Goal: Information Seeking & Learning: Learn about a topic

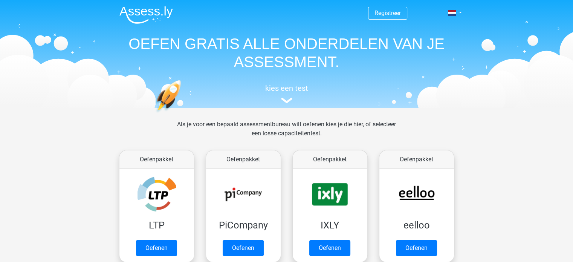
click at [384, 21] on nav "Registreer Nederlands English" at bounding box center [286, 13] width 347 height 24
click at [381, 17] on span "Registreer" at bounding box center [387, 13] width 39 height 13
click at [140, 7] on img at bounding box center [146, 15] width 54 height 18
click at [381, 15] on link "Registreer" at bounding box center [388, 12] width 26 height 7
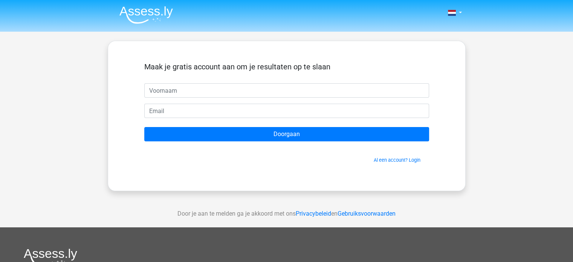
click at [393, 156] on div "Al een account? Login" at bounding box center [286, 155] width 285 height 16
click at [393, 158] on link "Al een account? Login" at bounding box center [397, 160] width 47 height 6
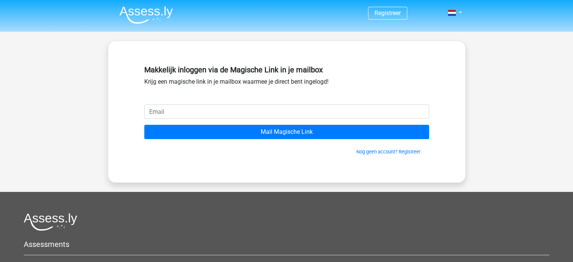
click at [180, 105] on input "email" at bounding box center [286, 111] width 285 height 14
type input "[EMAIL_ADDRESS][DOMAIN_NAME]"
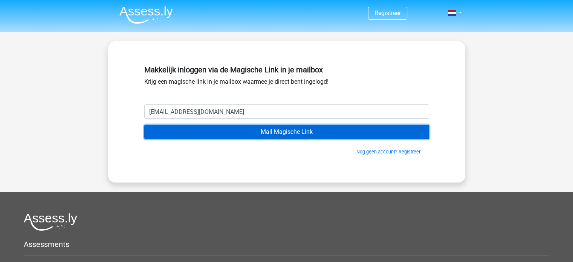
click at [253, 130] on input "Mail Magische Link" at bounding box center [286, 132] width 285 height 14
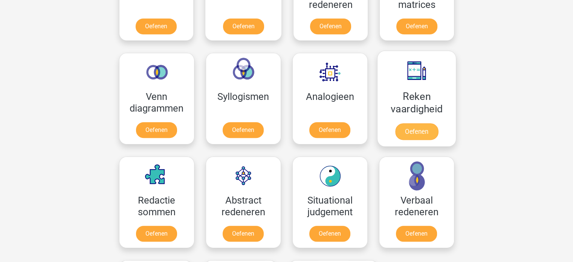
scroll to position [452, 0]
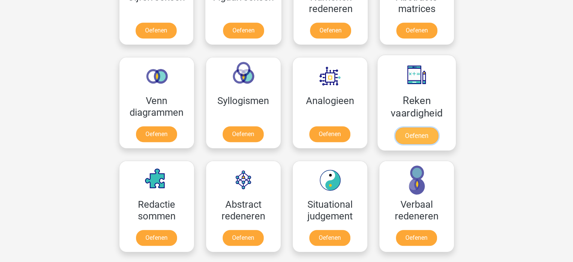
click at [417, 134] on link "Oefenen" at bounding box center [416, 135] width 43 height 17
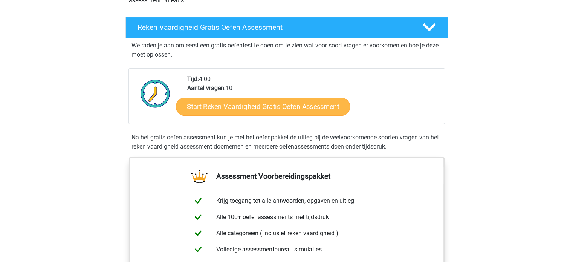
scroll to position [113, 0]
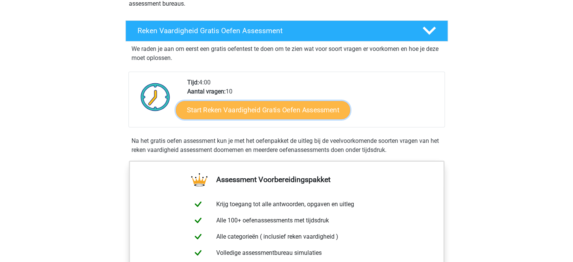
click at [268, 110] on link "Start Reken Vaardigheid Gratis Oefen Assessment" at bounding box center [263, 110] width 174 height 18
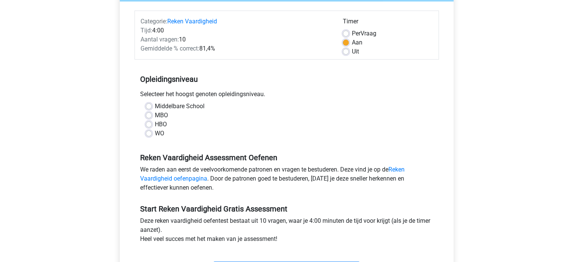
scroll to position [113, 0]
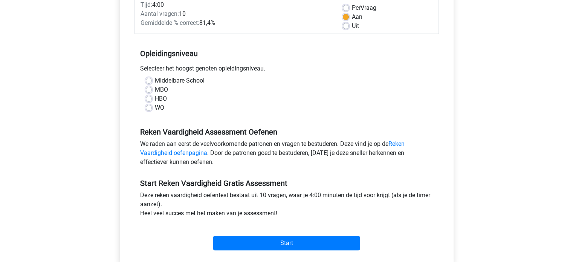
click at [155, 99] on label "HBO" at bounding box center [161, 98] width 12 height 9
click at [150, 99] on input "HBO" at bounding box center [149, 98] width 6 height 8
radio input "true"
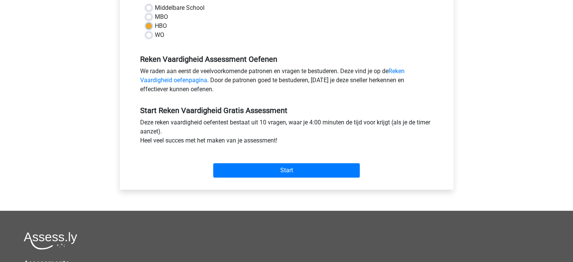
scroll to position [188, 0]
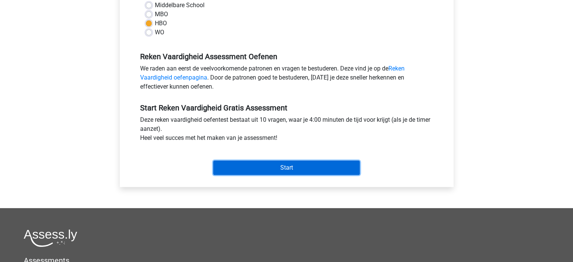
click at [294, 170] on input "Start" at bounding box center [286, 168] width 147 height 14
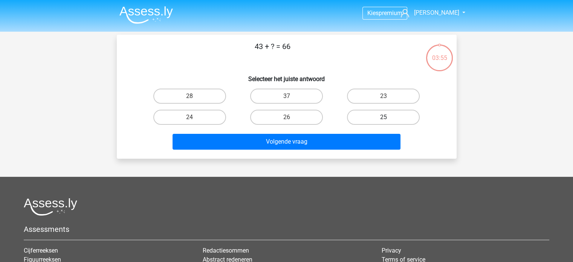
drag, startPoint x: 386, startPoint y: 93, endPoint x: 376, endPoint y: 114, distance: 22.6
click at [386, 93] on label "23" at bounding box center [383, 96] width 73 height 15
click at [386, 96] on input "23" at bounding box center [386, 98] width 5 height 5
radio input "true"
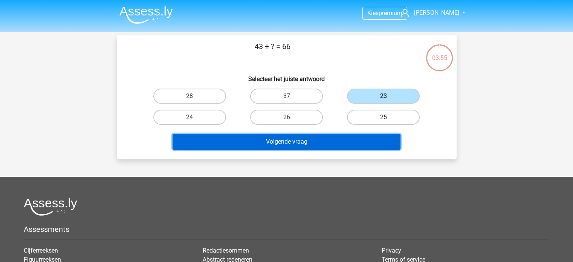
click at [327, 146] on button "Volgende vraag" at bounding box center [287, 142] width 228 height 16
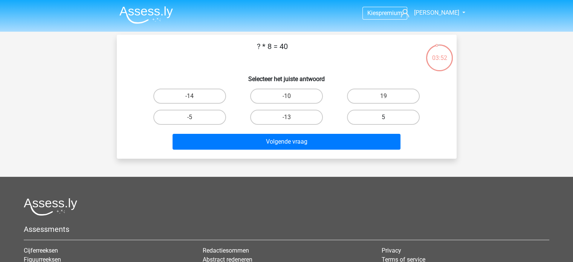
click at [367, 115] on label "5" at bounding box center [383, 117] width 73 height 15
click at [384, 117] on input "5" at bounding box center [386, 119] width 5 height 5
radio input "true"
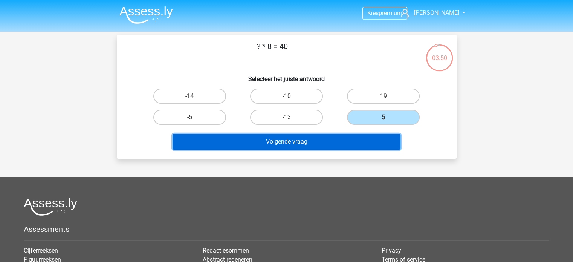
click at [284, 142] on button "Volgende vraag" at bounding box center [287, 142] width 228 height 16
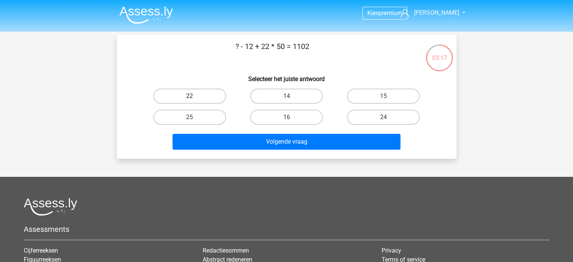
click at [201, 97] on label "22" at bounding box center [189, 96] width 73 height 15
click at [194, 97] on input "22" at bounding box center [192, 98] width 5 height 5
radio input "true"
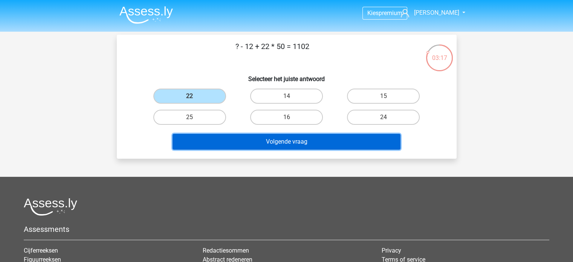
click at [280, 138] on button "Volgende vraag" at bounding box center [287, 142] width 228 height 16
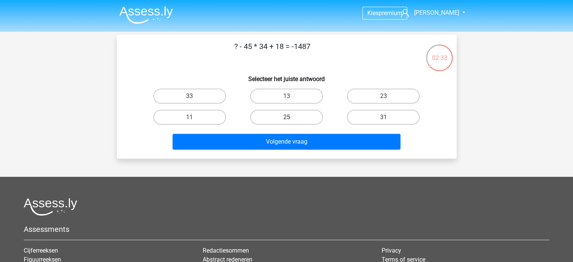
click at [303, 113] on label "25" at bounding box center [286, 117] width 73 height 15
click at [291, 117] on input "25" at bounding box center [288, 119] width 5 height 5
radio input "true"
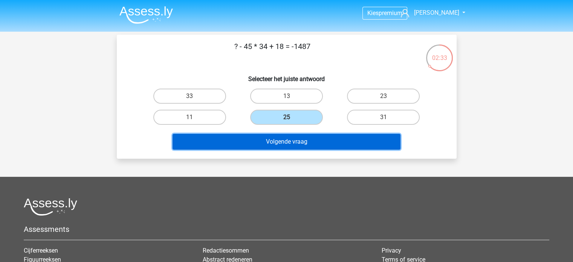
click at [313, 136] on button "Volgende vraag" at bounding box center [287, 142] width 228 height 16
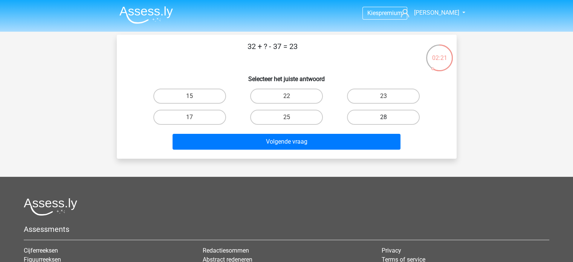
click at [378, 115] on label "28" at bounding box center [383, 117] width 73 height 15
click at [384, 117] on input "28" at bounding box center [386, 119] width 5 height 5
radio input "true"
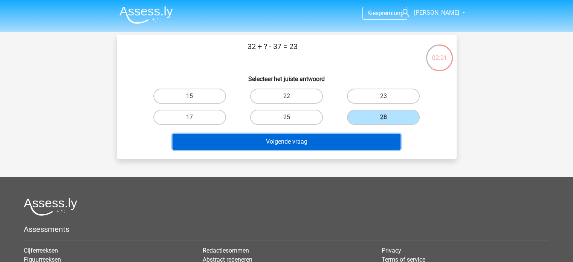
click at [331, 135] on button "Volgende vraag" at bounding box center [287, 142] width 228 height 16
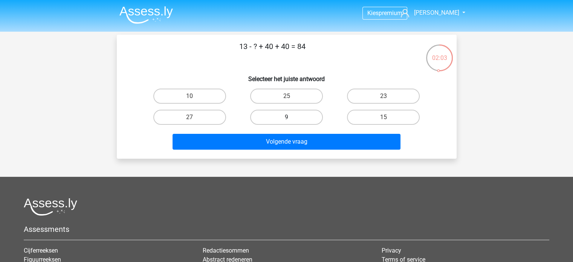
click at [296, 116] on label "9" at bounding box center [286, 117] width 73 height 15
click at [291, 117] on input "9" at bounding box center [288, 119] width 5 height 5
radio input "true"
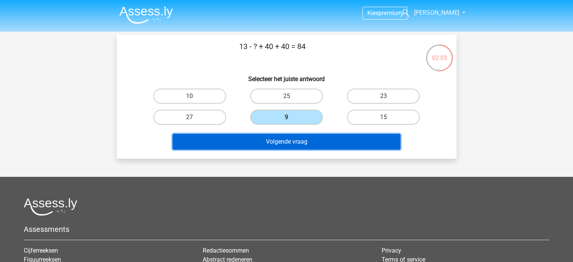
click at [301, 136] on button "Volgende vraag" at bounding box center [287, 142] width 228 height 16
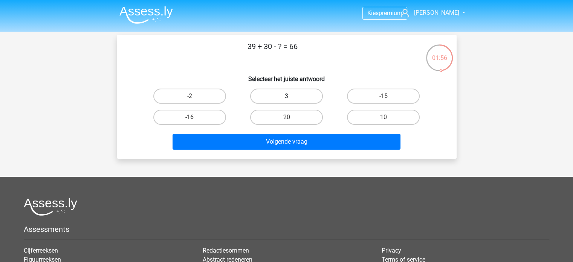
click at [277, 95] on label "3" at bounding box center [286, 96] width 73 height 15
click at [286, 96] on input "3" at bounding box center [288, 98] width 5 height 5
radio input "true"
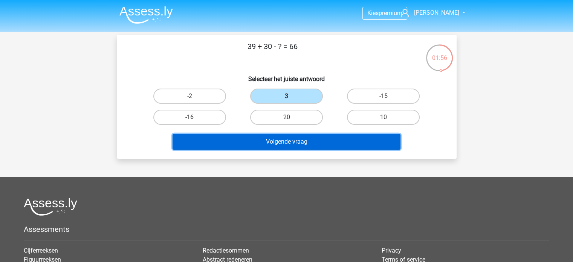
click at [296, 138] on button "Volgende vraag" at bounding box center [287, 142] width 228 height 16
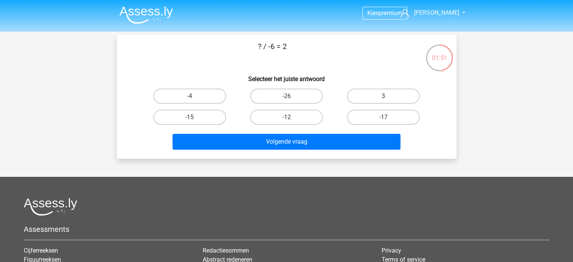
click at [386, 96] on label "3" at bounding box center [383, 96] width 73 height 15
click at [386, 96] on input "3" at bounding box center [386, 98] width 5 height 5
radio input "true"
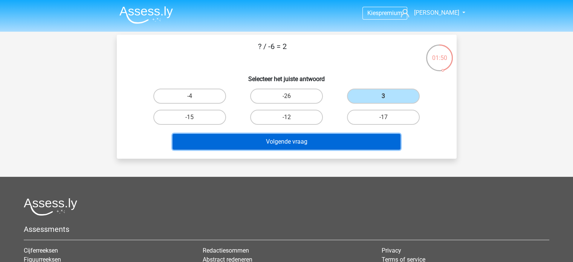
click at [288, 143] on button "Volgende vraag" at bounding box center [287, 142] width 228 height 16
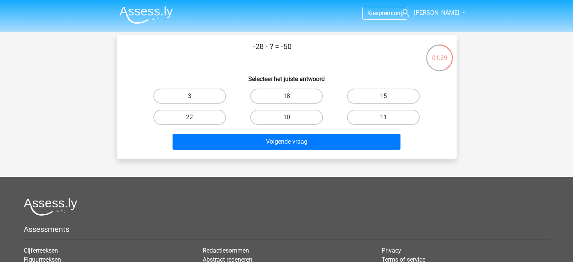
click at [199, 116] on label "22" at bounding box center [189, 117] width 73 height 15
click at [194, 117] on input "22" at bounding box center [192, 119] width 5 height 5
radio input "true"
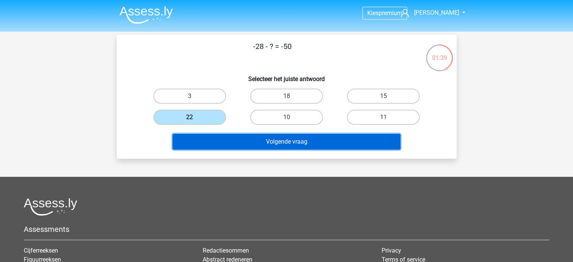
click at [268, 137] on button "Volgende vraag" at bounding box center [287, 142] width 228 height 16
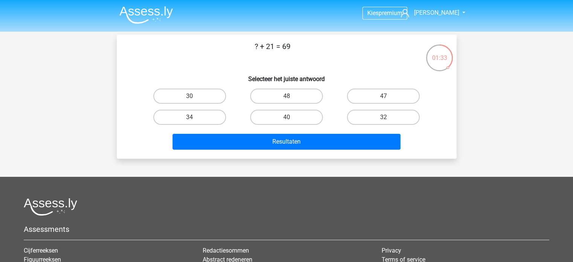
click at [291, 97] on input "48" at bounding box center [288, 98] width 5 height 5
radio input "true"
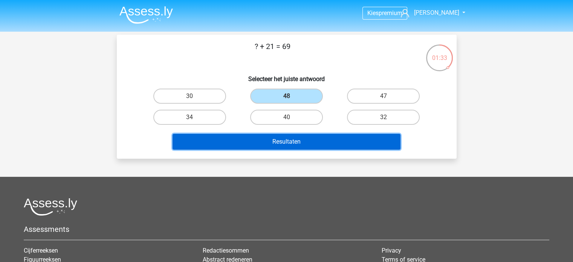
click at [296, 142] on button "Resultaten" at bounding box center [287, 142] width 228 height 16
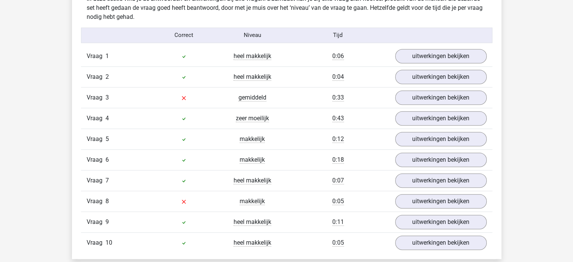
scroll to position [603, 0]
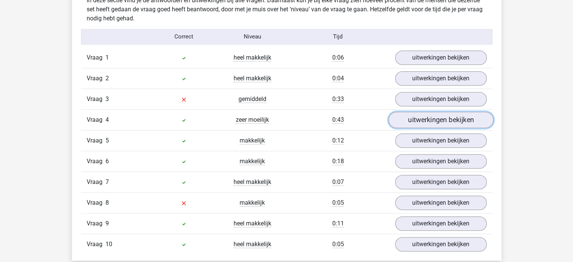
click at [438, 122] on link "uitwerkingen bekijken" at bounding box center [440, 120] width 105 height 17
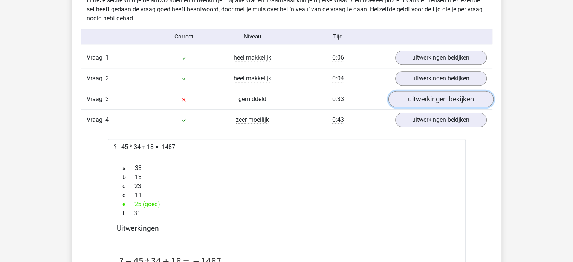
click at [438, 101] on link "uitwerkingen bekijken" at bounding box center [440, 99] width 105 height 17
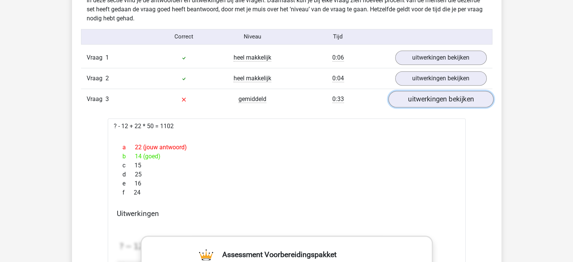
click at [430, 102] on link "uitwerkingen bekijken" at bounding box center [440, 99] width 105 height 17
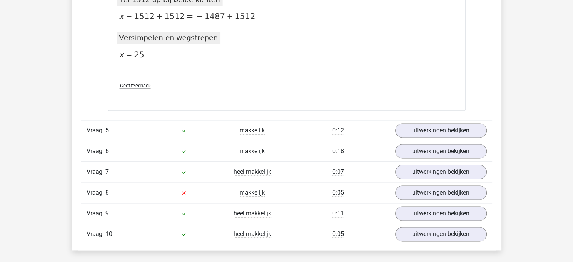
scroll to position [980, 0]
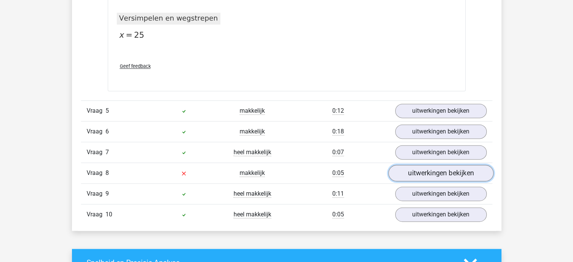
click at [416, 171] on link "uitwerkingen bekijken" at bounding box center [440, 173] width 105 height 17
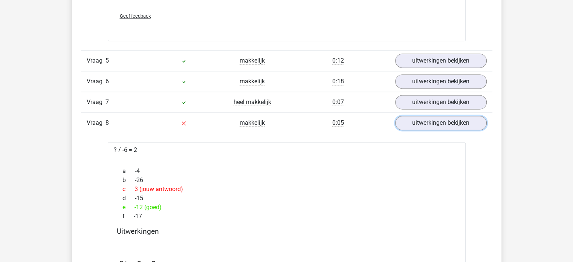
scroll to position [1055, 0]
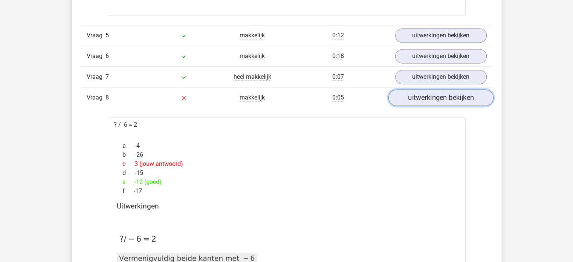
click at [429, 98] on link "uitwerkingen bekijken" at bounding box center [440, 98] width 105 height 17
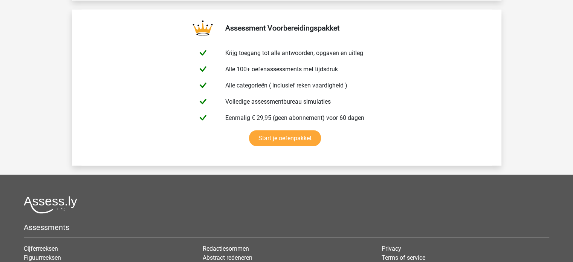
scroll to position [1621, 0]
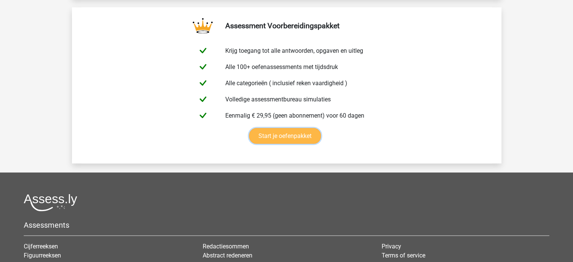
click at [308, 136] on link "Start je oefenpakket" at bounding box center [285, 136] width 72 height 16
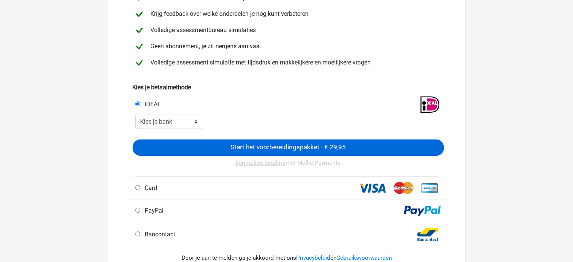
scroll to position [113, 0]
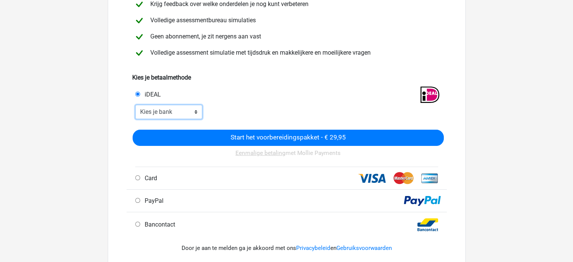
click at [168, 112] on select "Kies je bank ABN AMRO ING Rabobank ASN Bank bunq Knab N26 NN Regiobank Revolut …" at bounding box center [168, 112] width 67 height 14
select select "ideal_[SWIFT_CODE]"
click at [135, 105] on select "Kies je bank ABN AMRO ING Rabobank ASN Bank bunq Knab N26 NN Regiobank Revolut …" at bounding box center [168, 112] width 67 height 14
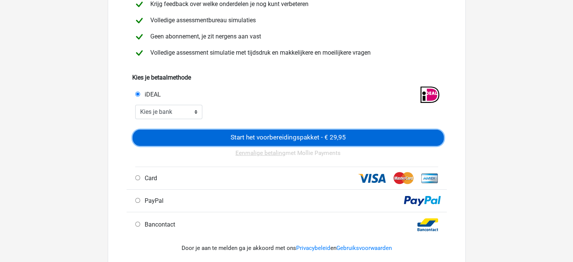
click at [301, 135] on input "Start het voorbereidingspakket - € 29,95" at bounding box center [288, 138] width 311 height 16
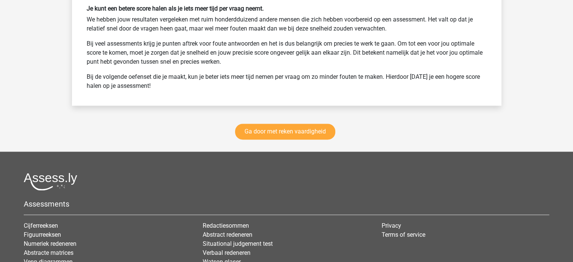
scroll to position [1244, 0]
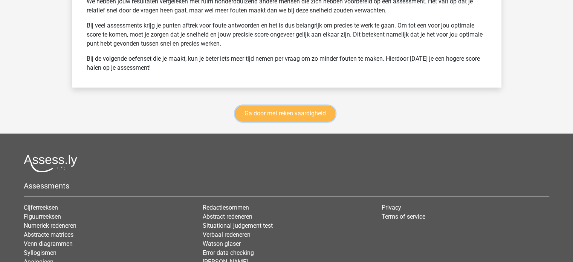
click at [308, 115] on link "Ga door met reken vaardigheid" at bounding box center [285, 114] width 100 height 16
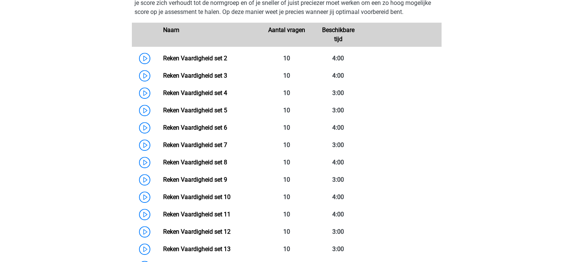
scroll to position [356, 0]
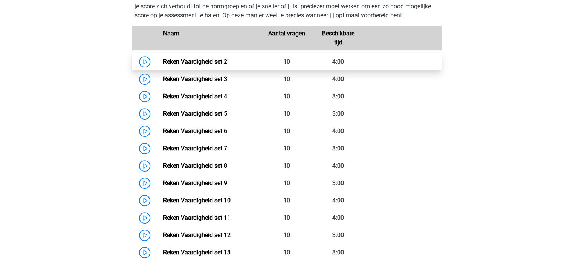
click at [163, 61] on link "Reken Vaardigheid set 2" at bounding box center [195, 61] width 64 height 7
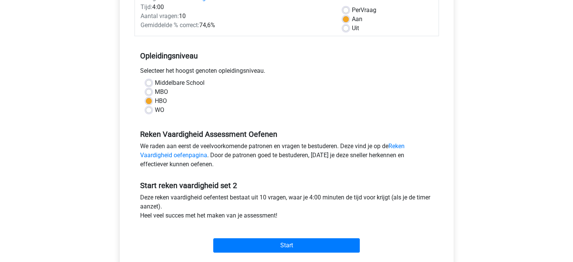
scroll to position [151, 0]
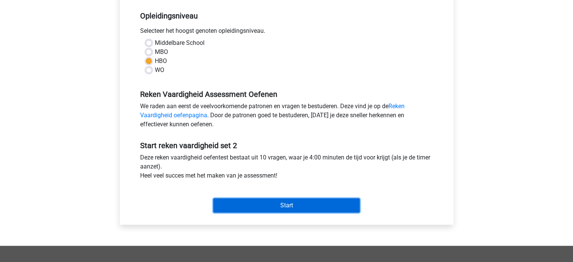
click at [298, 202] on input "Start" at bounding box center [286, 205] width 147 height 14
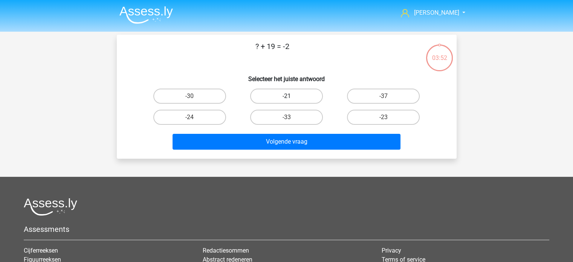
click at [291, 94] on label "-21" at bounding box center [286, 96] width 73 height 15
click at [291, 96] on input "-21" at bounding box center [288, 98] width 5 height 5
radio input "true"
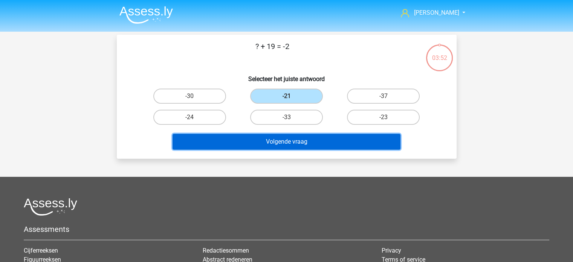
click at [323, 145] on button "Volgende vraag" at bounding box center [287, 142] width 228 height 16
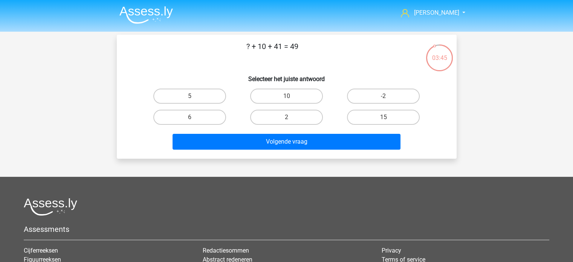
click at [386, 99] on input "-2" at bounding box center [386, 98] width 5 height 5
radio input "true"
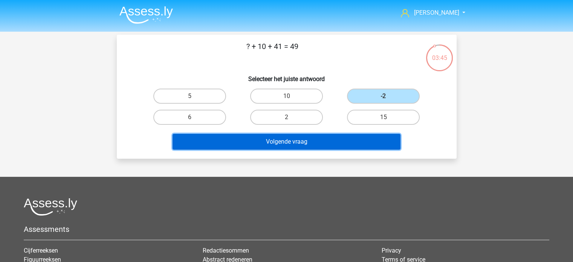
click at [278, 143] on button "Volgende vraag" at bounding box center [287, 142] width 228 height 16
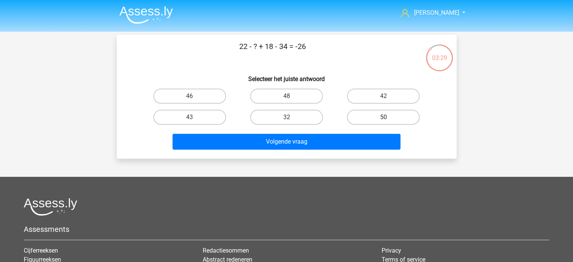
click at [383, 117] on label "50" at bounding box center [383, 117] width 73 height 15
click at [384, 117] on input "50" at bounding box center [386, 119] width 5 height 5
radio input "true"
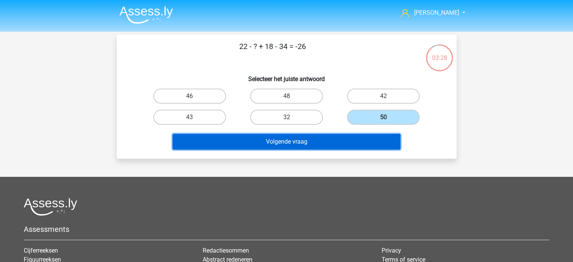
click at [296, 141] on button "Volgende vraag" at bounding box center [287, 142] width 228 height 16
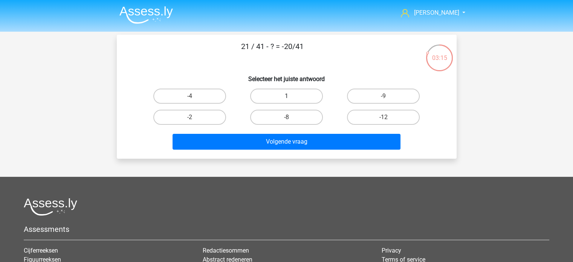
click at [281, 96] on label "1" at bounding box center [286, 96] width 73 height 15
click at [286, 96] on input "1" at bounding box center [288, 98] width 5 height 5
radio input "true"
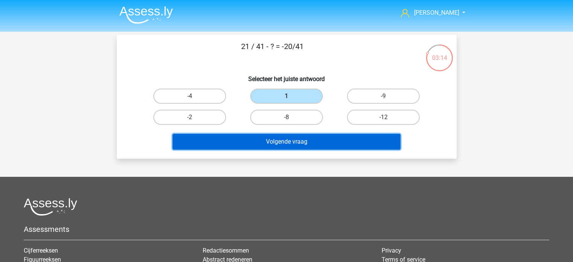
click at [288, 134] on button "Volgende vraag" at bounding box center [287, 142] width 228 height 16
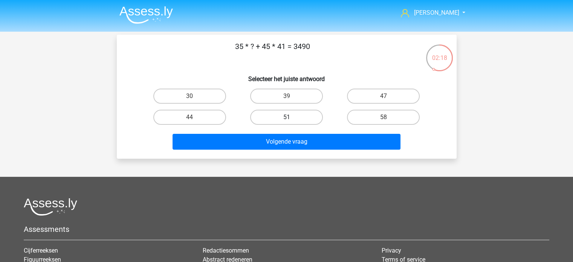
click at [292, 116] on label "51" at bounding box center [286, 117] width 73 height 15
click at [291, 117] on input "51" at bounding box center [288, 119] width 5 height 5
radio input "true"
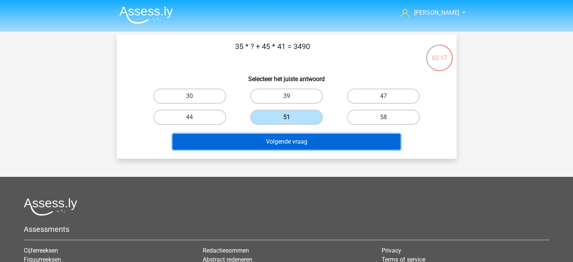
click at [295, 134] on button "Volgende vraag" at bounding box center [287, 142] width 228 height 16
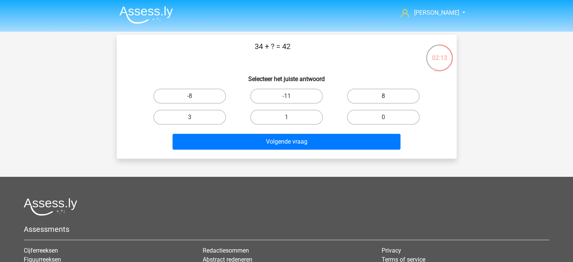
click at [384, 92] on label "8" at bounding box center [383, 96] width 73 height 15
click at [384, 96] on input "8" at bounding box center [386, 98] width 5 height 5
radio input "true"
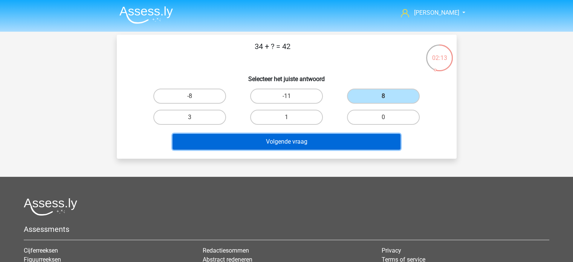
click at [289, 142] on button "Volgende vraag" at bounding box center [287, 142] width 228 height 16
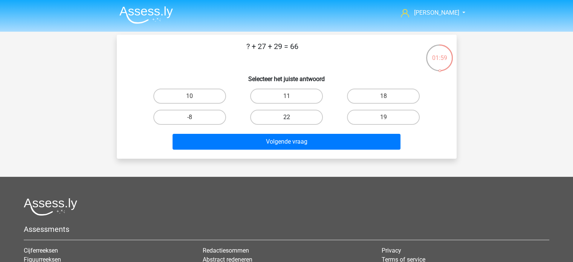
click at [284, 117] on label "22" at bounding box center [286, 117] width 73 height 15
click at [286, 117] on input "22" at bounding box center [288, 119] width 5 height 5
radio input "true"
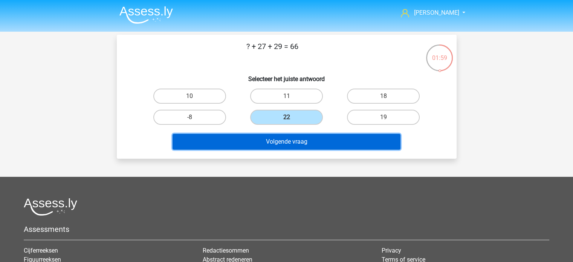
click at [289, 137] on button "Volgende vraag" at bounding box center [287, 142] width 228 height 16
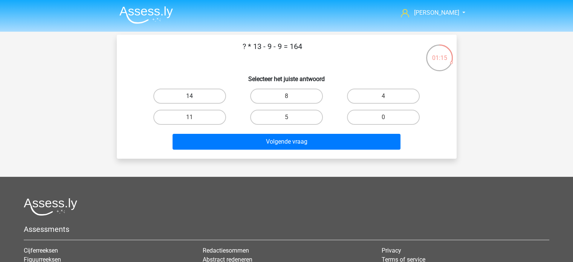
click at [201, 95] on label "14" at bounding box center [189, 96] width 73 height 15
click at [194, 96] on input "14" at bounding box center [192, 98] width 5 height 5
radio input "true"
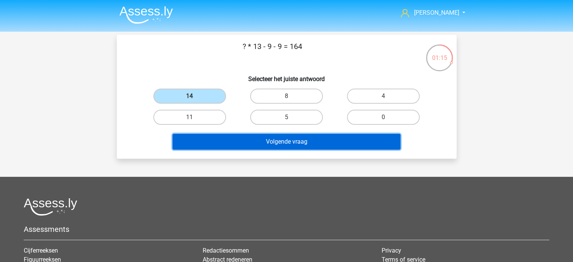
click at [284, 146] on button "Volgende vraag" at bounding box center [287, 142] width 228 height 16
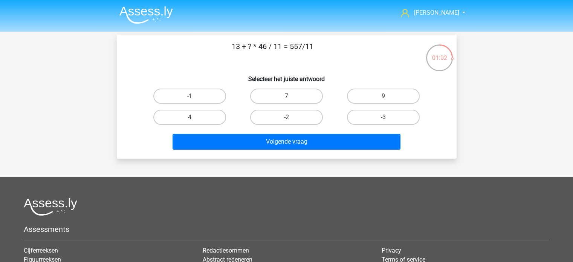
click at [193, 118] on input "4" at bounding box center [192, 119] width 5 height 5
radio input "true"
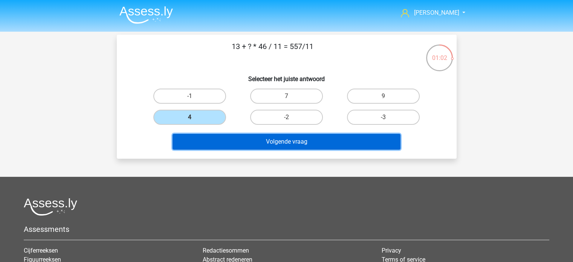
click at [291, 141] on button "Volgende vraag" at bounding box center [287, 142] width 228 height 16
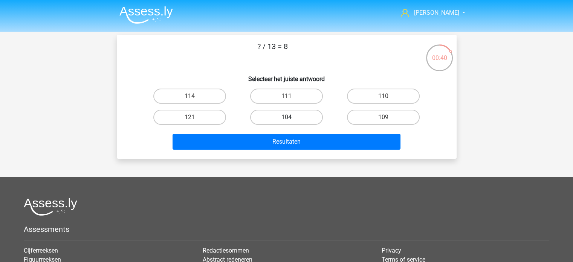
click at [291, 117] on label "104" at bounding box center [286, 117] width 73 height 15
click at [291, 117] on input "104" at bounding box center [288, 119] width 5 height 5
radio input "true"
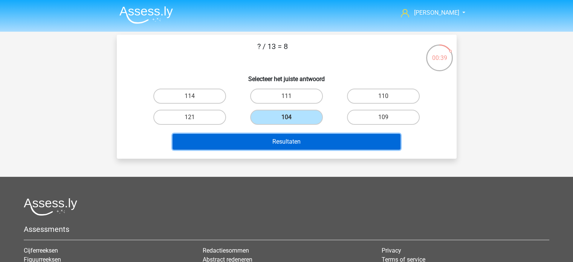
click at [289, 137] on button "Resultaten" at bounding box center [287, 142] width 228 height 16
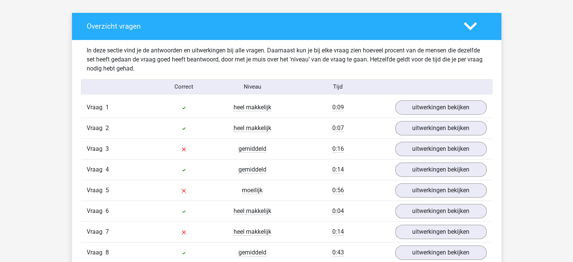
scroll to position [452, 0]
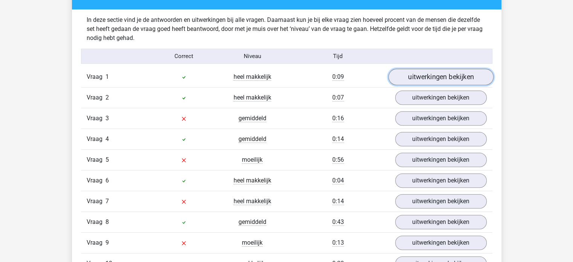
click at [428, 77] on link "uitwerkingen bekijken" at bounding box center [440, 77] width 105 height 17
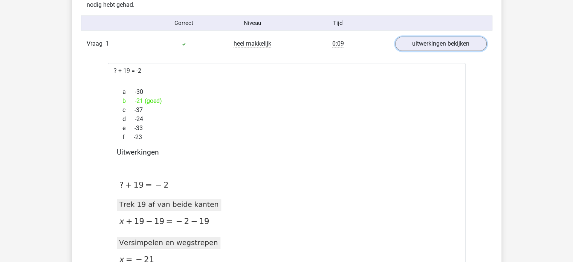
scroll to position [490, 0]
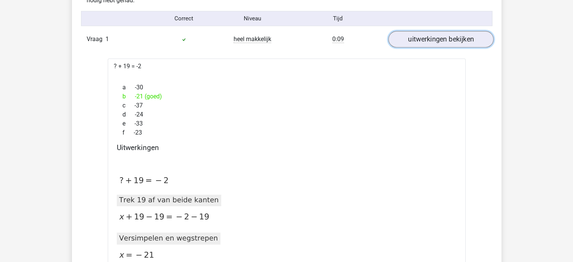
click at [427, 39] on link "uitwerkingen bekijken" at bounding box center [440, 39] width 105 height 17
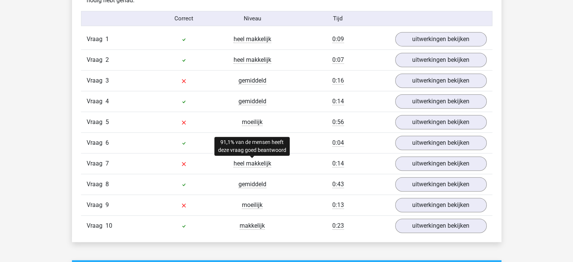
click at [253, 165] on span "heel makkelijk" at bounding box center [253, 164] width 38 height 8
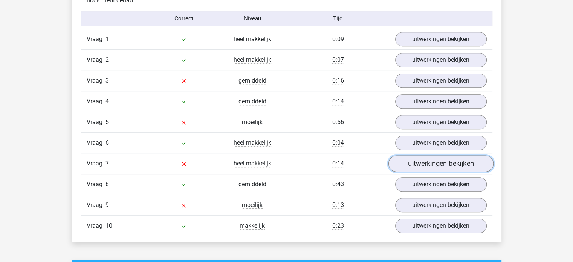
click at [453, 156] on link "uitwerkingen bekijken" at bounding box center [440, 164] width 105 height 17
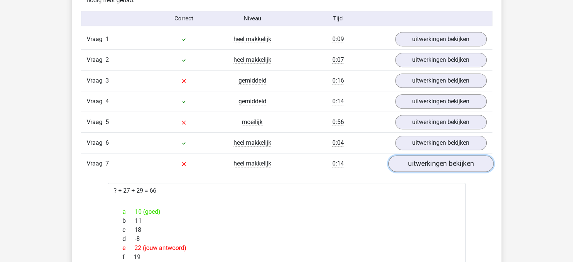
click at [434, 166] on link "uitwerkingen bekijken" at bounding box center [440, 164] width 105 height 17
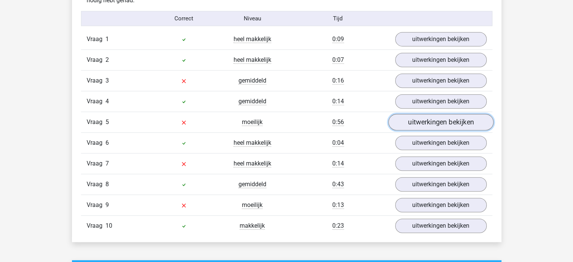
click at [440, 118] on link "uitwerkingen bekijken" at bounding box center [440, 122] width 105 height 17
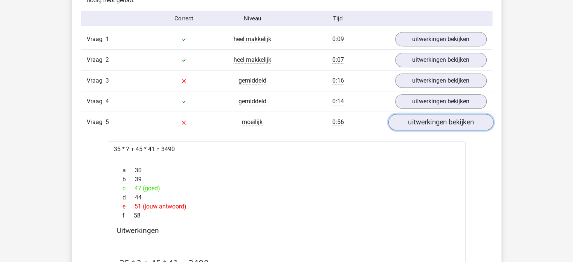
click at [412, 123] on link "uitwerkingen bekijken" at bounding box center [440, 122] width 105 height 17
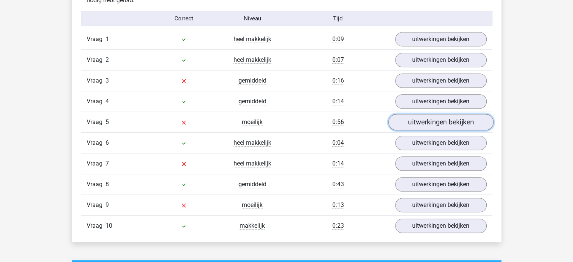
click at [409, 122] on link "uitwerkingen bekijken" at bounding box center [440, 122] width 105 height 17
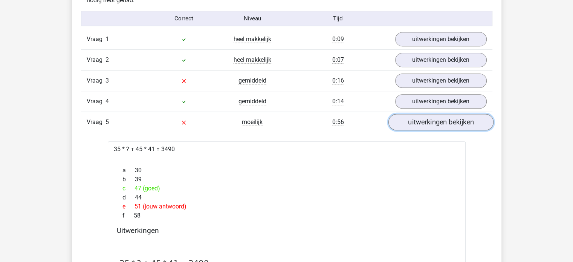
click at [404, 122] on link "uitwerkingen bekijken" at bounding box center [440, 122] width 105 height 17
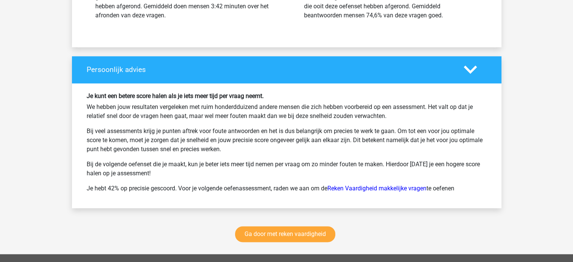
scroll to position [980, 0]
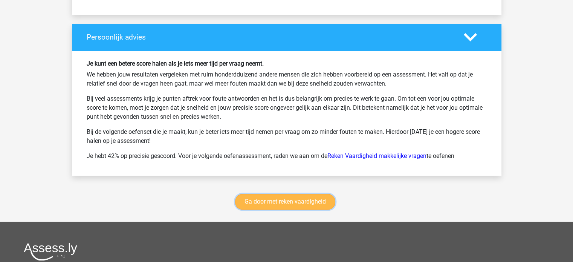
click at [295, 196] on link "Ga door met reken vaardigheid" at bounding box center [285, 202] width 100 height 16
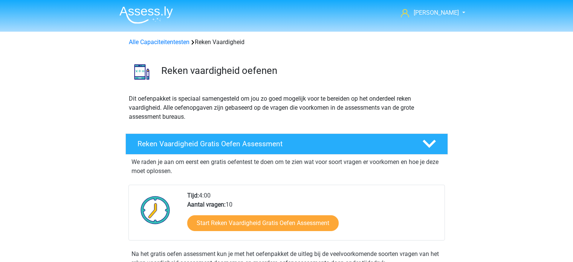
scroll to position [318, 0]
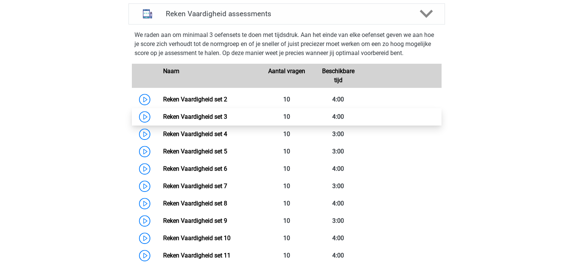
click at [207, 115] on link "Reken Vaardigheid set 3" at bounding box center [195, 116] width 64 height 7
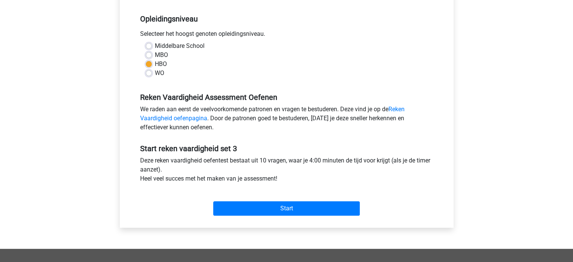
scroll to position [151, 0]
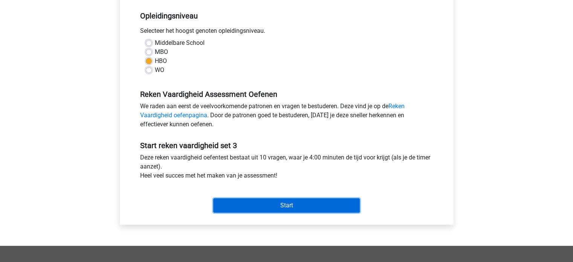
click at [292, 205] on input "Start" at bounding box center [286, 205] width 147 height 14
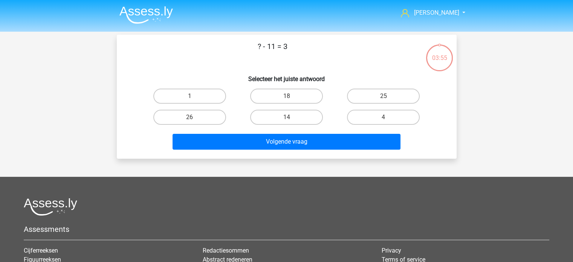
click at [291, 119] on input "14" at bounding box center [288, 119] width 5 height 5
radio input "true"
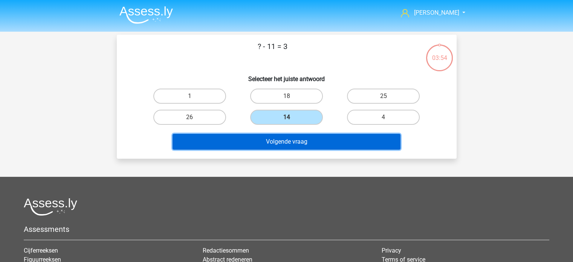
click at [294, 142] on button "Volgende vraag" at bounding box center [287, 142] width 228 height 16
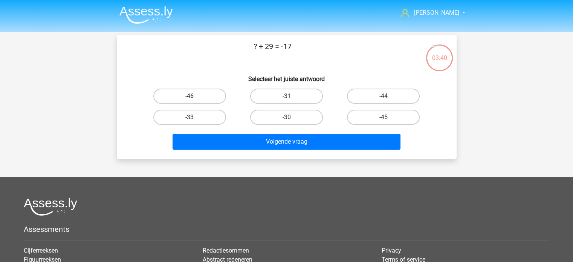
click at [196, 96] on label "-46" at bounding box center [189, 96] width 73 height 15
click at [194, 96] on input "-46" at bounding box center [192, 98] width 5 height 5
radio input "true"
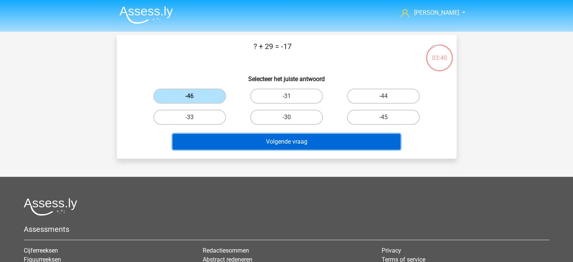
click at [279, 141] on button "Volgende vraag" at bounding box center [287, 142] width 228 height 16
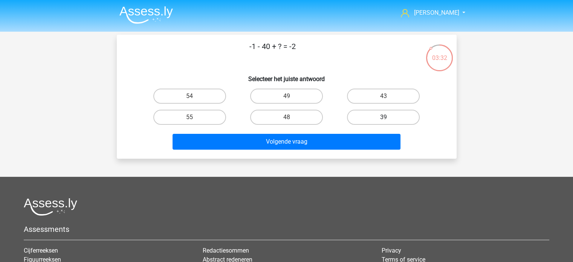
click at [382, 117] on label "39" at bounding box center [383, 117] width 73 height 15
click at [384, 117] on input "39" at bounding box center [386, 119] width 5 height 5
radio input "true"
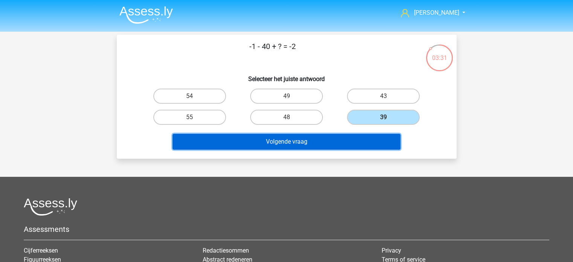
click at [296, 135] on button "Volgende vraag" at bounding box center [287, 142] width 228 height 16
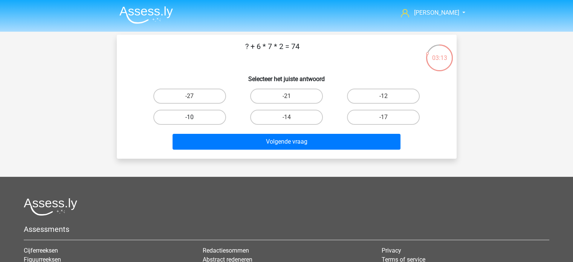
click at [196, 114] on label "-10" at bounding box center [189, 117] width 73 height 15
click at [194, 117] on input "-10" at bounding box center [192, 119] width 5 height 5
radio input "true"
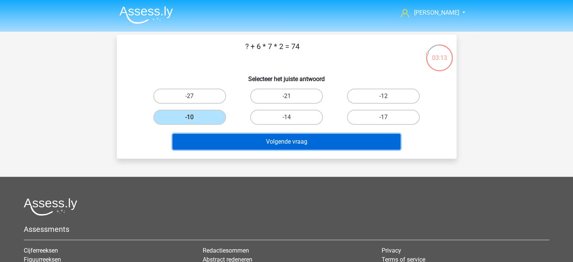
click at [245, 141] on button "Volgende vraag" at bounding box center [287, 142] width 228 height 16
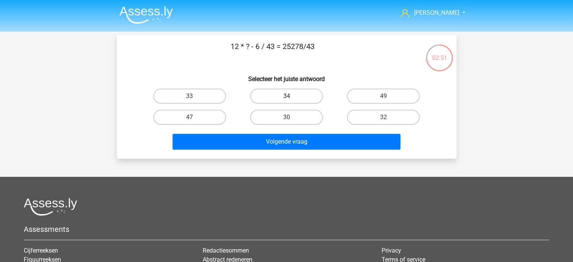
click at [284, 99] on label "34" at bounding box center [286, 96] width 73 height 15
click at [286, 99] on input "34" at bounding box center [288, 98] width 5 height 5
radio input "true"
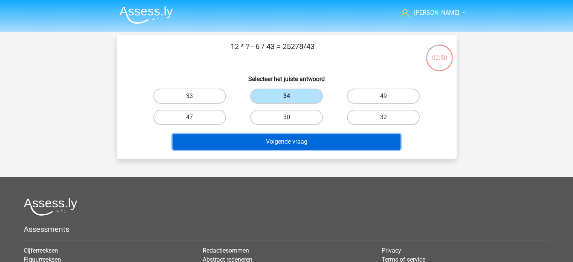
click at [281, 135] on button "Volgende vraag" at bounding box center [287, 142] width 228 height 16
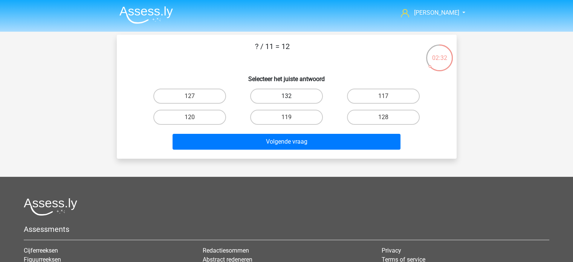
click at [291, 95] on label "132" at bounding box center [286, 96] width 73 height 15
click at [291, 96] on input "132" at bounding box center [288, 98] width 5 height 5
radio input "true"
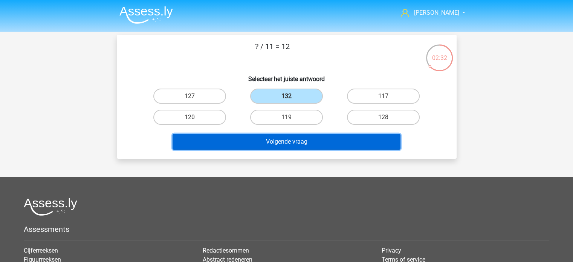
click at [289, 144] on button "Volgende vraag" at bounding box center [287, 142] width 228 height 16
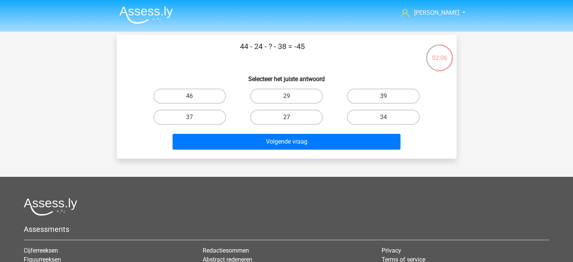
click at [285, 116] on label "27" at bounding box center [286, 117] width 73 height 15
click at [286, 117] on input "27" at bounding box center [288, 119] width 5 height 5
radio input "true"
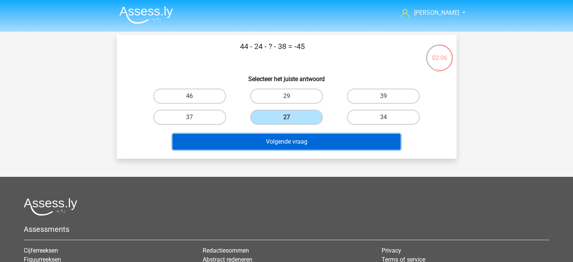
click at [298, 134] on button "Volgende vraag" at bounding box center [287, 142] width 228 height 16
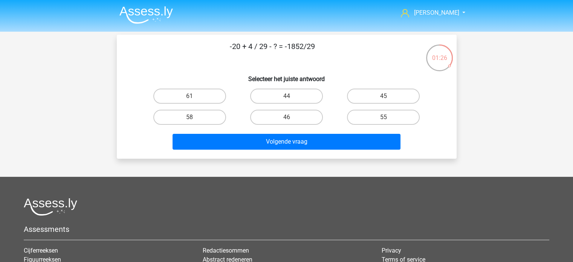
click at [290, 100] on input "44" at bounding box center [288, 98] width 5 height 5
radio input "true"
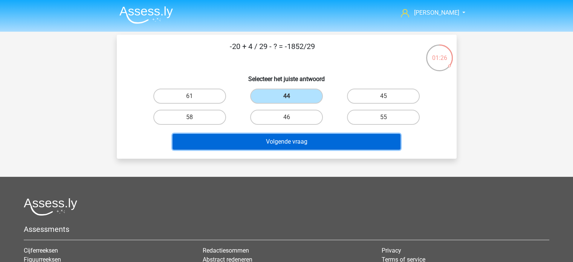
click at [303, 137] on button "Volgende vraag" at bounding box center [287, 142] width 228 height 16
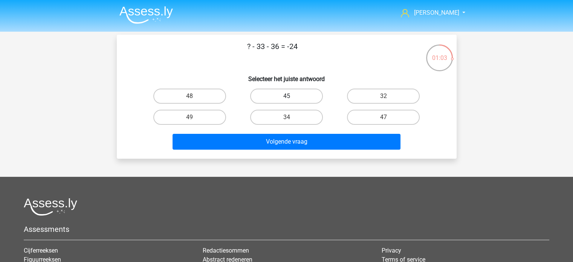
drag, startPoint x: 291, startPoint y: 94, endPoint x: 293, endPoint y: 101, distance: 7.0
click at [291, 95] on label "45" at bounding box center [286, 96] width 73 height 15
click at [291, 96] on input "45" at bounding box center [288, 98] width 5 height 5
radio input "true"
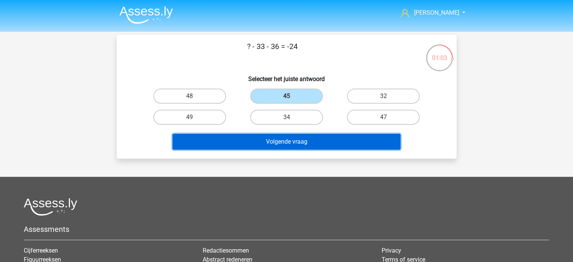
click at [312, 144] on button "Volgende vraag" at bounding box center [287, 142] width 228 height 16
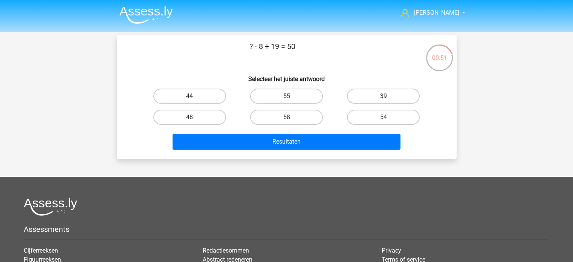
click at [402, 102] on label "39" at bounding box center [383, 96] width 73 height 15
click at [389, 101] on input "39" at bounding box center [386, 98] width 5 height 5
radio input "true"
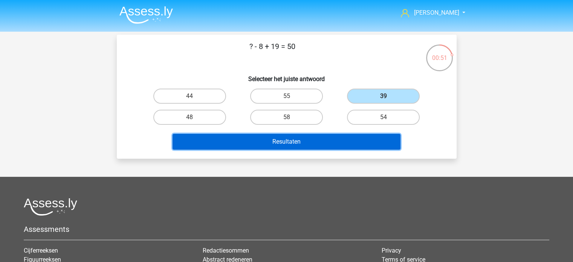
click at [314, 138] on button "Resultaten" at bounding box center [287, 142] width 228 height 16
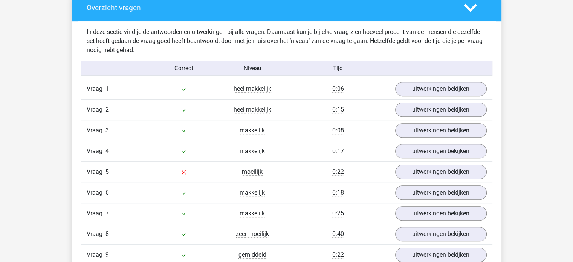
scroll to position [452, 0]
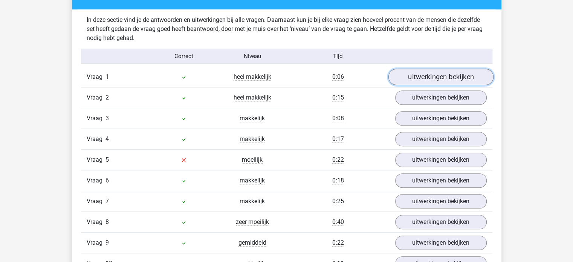
click at [416, 80] on link "uitwerkingen bekijken" at bounding box center [440, 77] width 105 height 17
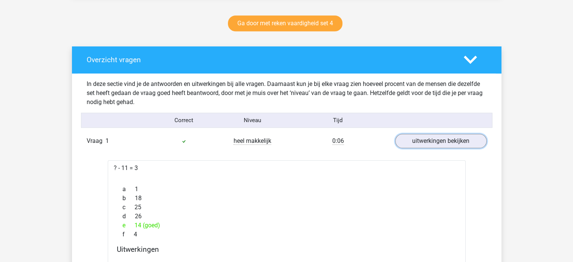
scroll to position [377, 0]
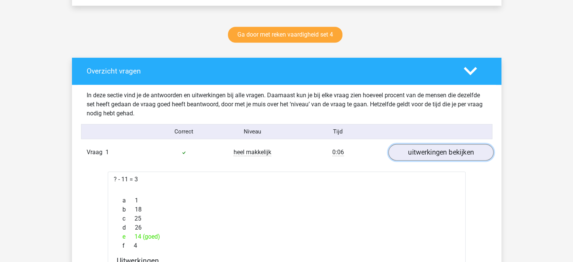
click at [403, 149] on link "uitwerkingen bekijken" at bounding box center [440, 152] width 105 height 17
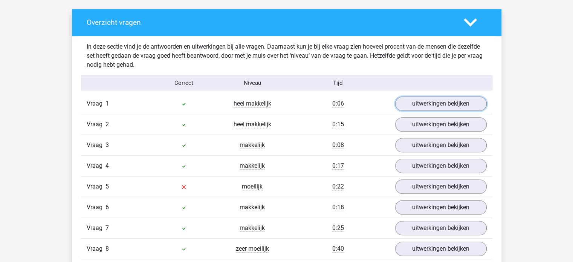
scroll to position [452, 0]
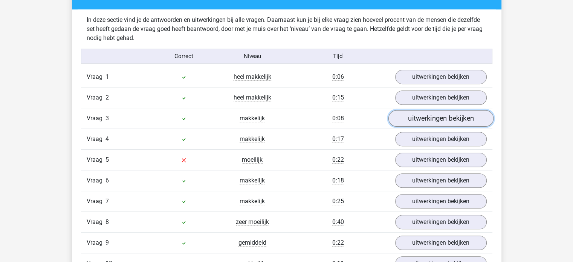
click at [406, 116] on link "uitwerkingen bekijken" at bounding box center [440, 118] width 105 height 17
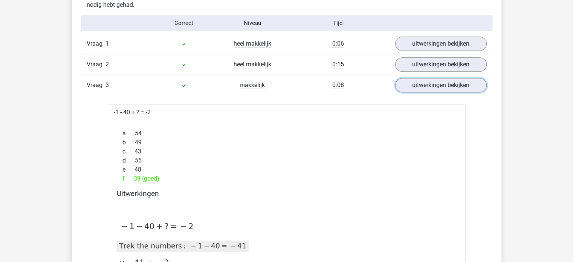
scroll to position [490, 0]
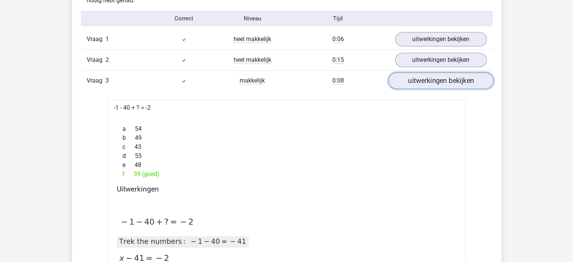
click at [419, 83] on link "uitwerkingen bekijken" at bounding box center [440, 81] width 105 height 17
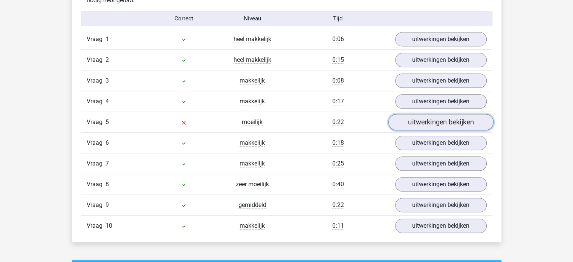
click at [412, 119] on link "uitwerkingen bekijken" at bounding box center [440, 122] width 105 height 17
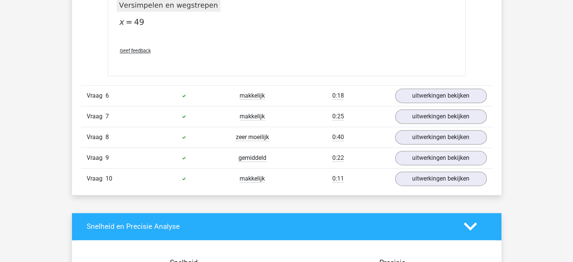
scroll to position [980, 0]
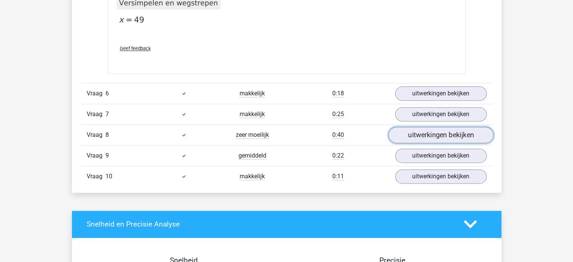
click at [407, 135] on link "uitwerkingen bekijken" at bounding box center [440, 135] width 105 height 17
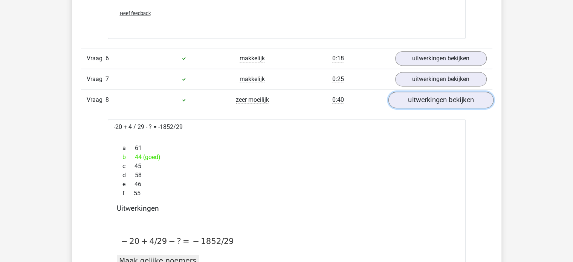
scroll to position [1018, 0]
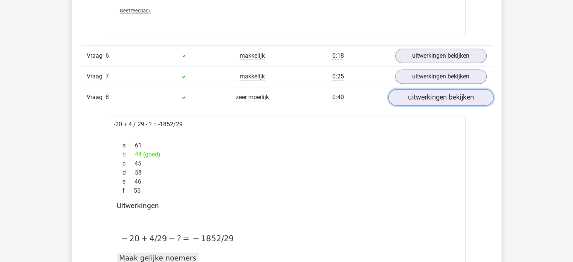
click at [434, 95] on link "uitwerkingen bekijken" at bounding box center [440, 97] width 105 height 17
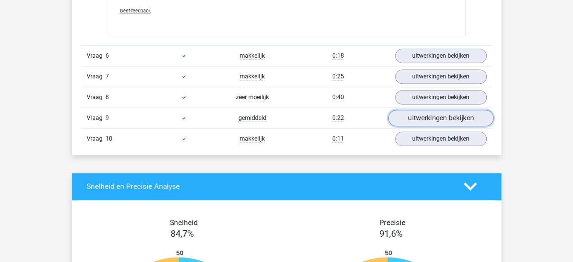
click at [413, 113] on link "uitwerkingen bekijken" at bounding box center [440, 118] width 105 height 17
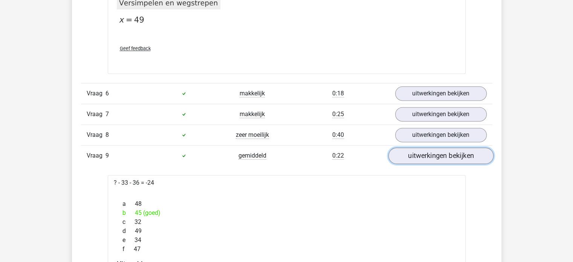
click at [427, 155] on link "uitwerkingen bekijken" at bounding box center [440, 155] width 105 height 17
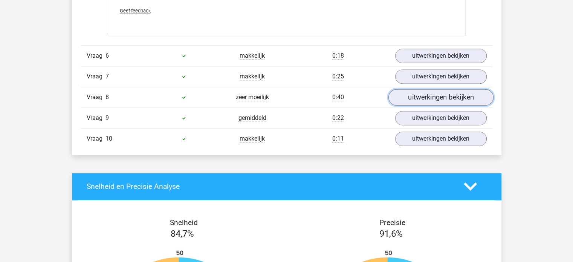
click at [404, 94] on link "uitwerkingen bekijken" at bounding box center [440, 97] width 105 height 17
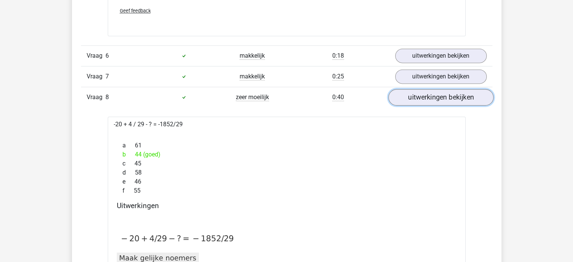
click at [404, 94] on link "uitwerkingen bekijken" at bounding box center [440, 97] width 105 height 17
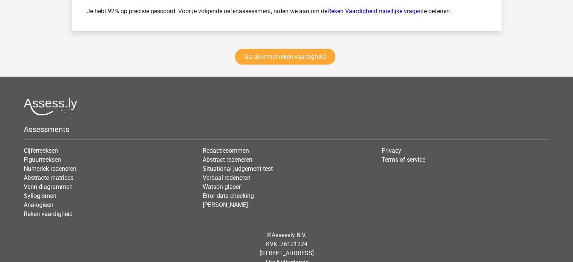
scroll to position [1583, 0]
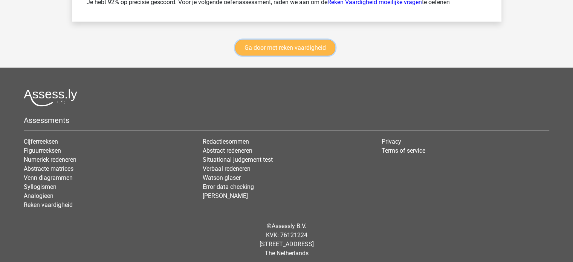
click at [307, 49] on link "Ga door met reken vaardigheid" at bounding box center [285, 48] width 100 height 16
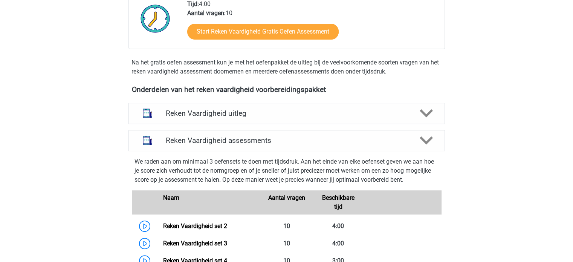
scroll to position [167, 0]
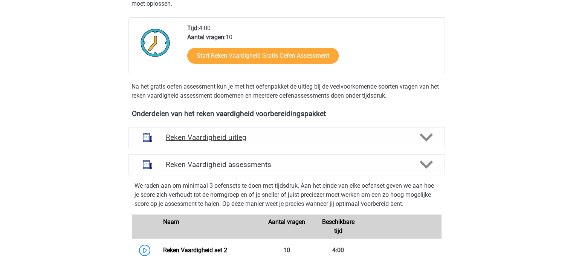
click at [325, 139] on h4 "Reken Vaardigheid uitleg" at bounding box center [287, 137] width 242 height 9
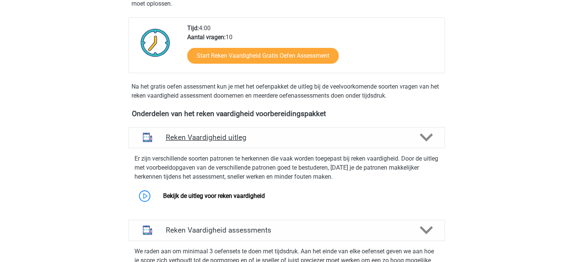
click at [323, 137] on h4 "Reken Vaardigheid uitleg" at bounding box center [287, 137] width 242 height 9
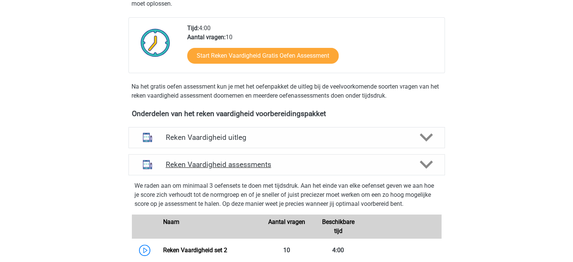
click at [309, 164] on h4 "Reken Vaardigheid assessments" at bounding box center [287, 164] width 242 height 9
click at [267, 166] on h4 "Reken Vaardigheid assessments" at bounding box center [287, 164] width 242 height 9
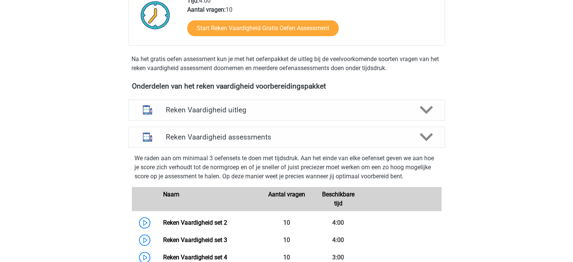
scroll to position [205, 0]
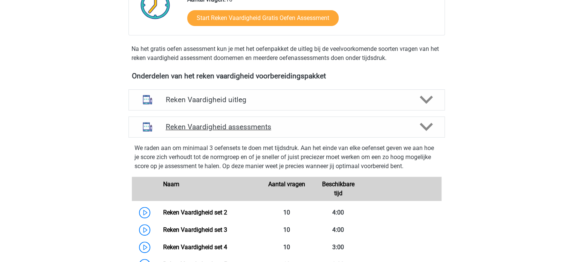
click at [424, 129] on icon at bounding box center [426, 126] width 13 height 13
click at [425, 126] on icon at bounding box center [426, 126] width 13 height 13
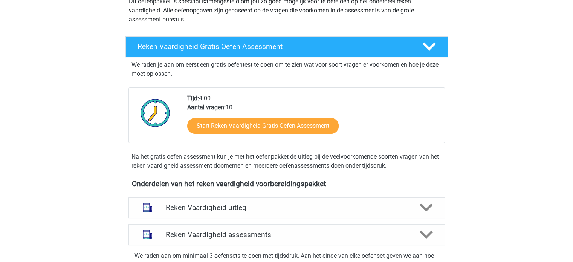
scroll to position [0, 0]
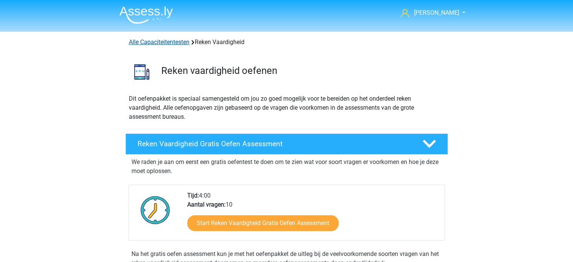
click at [170, 44] on link "Alle Capaciteitentesten" at bounding box center [159, 41] width 61 height 7
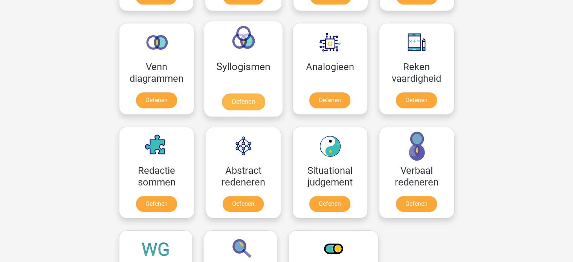
scroll to position [433, 0]
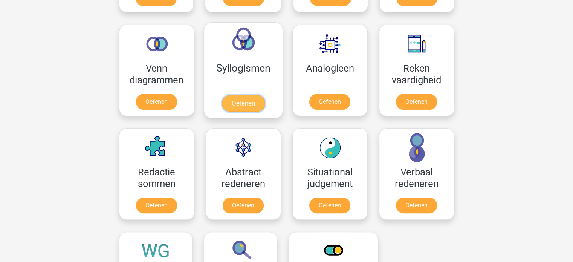
click at [252, 96] on link "Oefenen" at bounding box center [243, 103] width 43 height 17
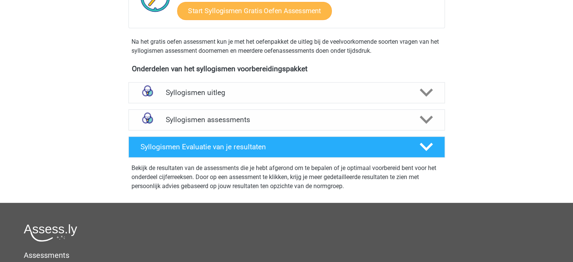
scroll to position [226, 0]
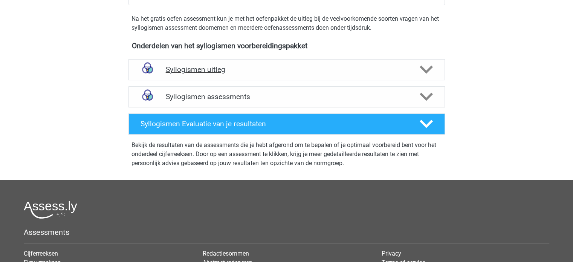
click at [276, 72] on h4 "Syllogismen uitleg" at bounding box center [287, 69] width 242 height 9
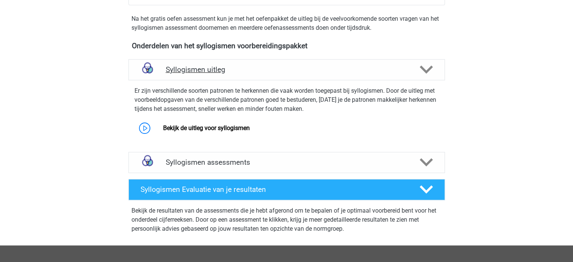
click at [256, 75] on div "Syllogismen uitleg" at bounding box center [287, 69] width 317 height 21
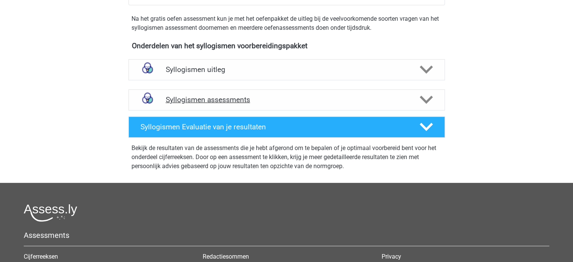
click at [251, 95] on h4 "Syllogismen assessments" at bounding box center [287, 99] width 242 height 9
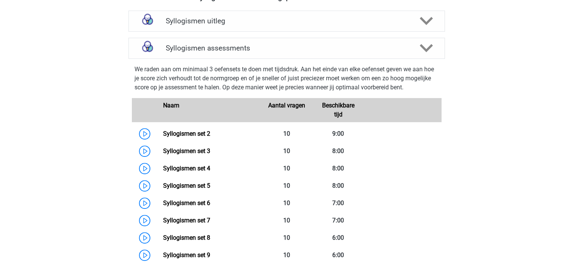
scroll to position [301, 0]
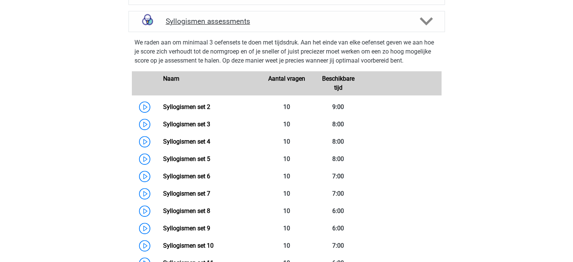
click at [252, 26] on div "Syllogismen assessments" at bounding box center [287, 21] width 317 height 21
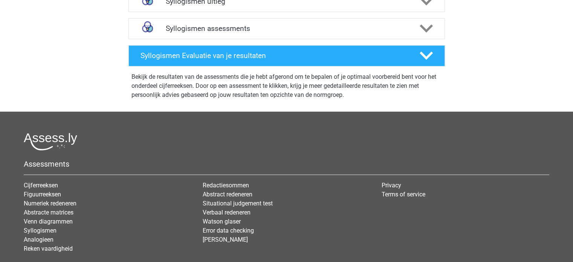
scroll to position [264, 0]
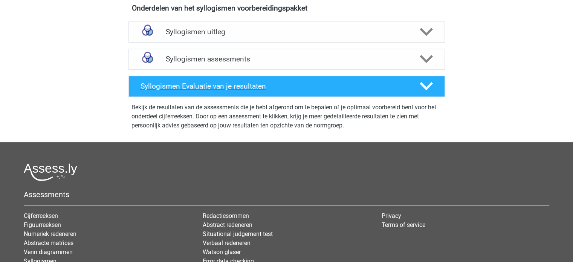
click at [256, 86] on h4 "Syllogismen Evaluatie van je resultaten" at bounding box center [274, 86] width 267 height 9
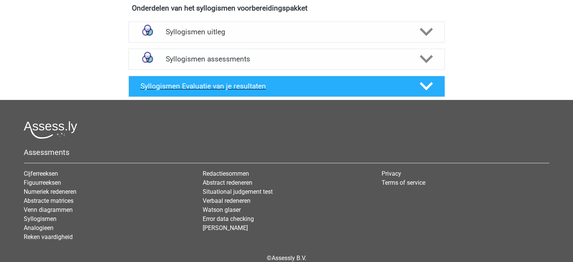
click at [256, 86] on h4 "Syllogismen Evaluatie van je resultaten" at bounding box center [274, 86] width 267 height 9
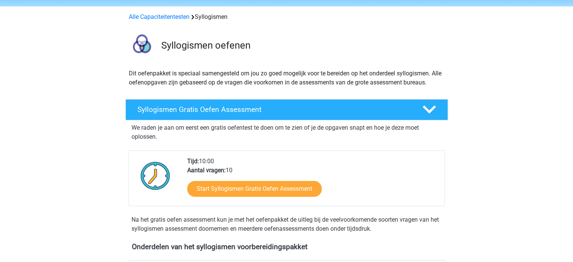
scroll to position [0, 0]
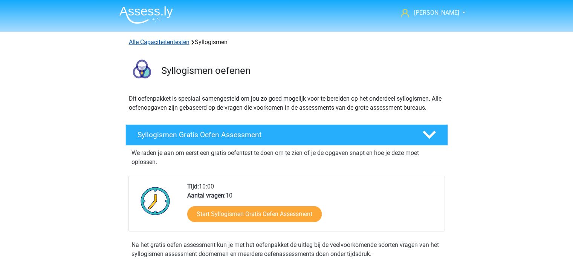
click at [137, 44] on link "Alle Capaciteitentesten" at bounding box center [159, 41] width 61 height 7
